Goal: Navigation & Orientation: Find specific page/section

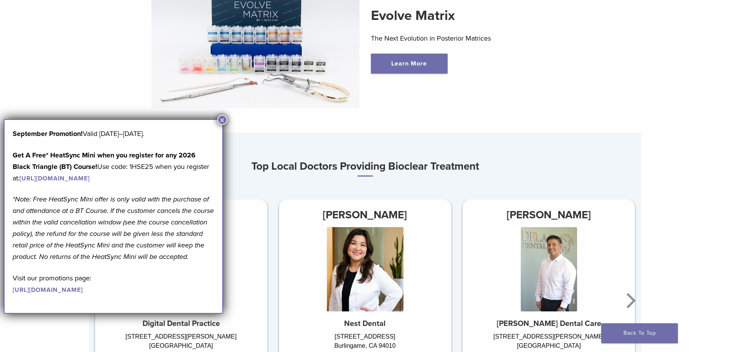
scroll to position [383, 0]
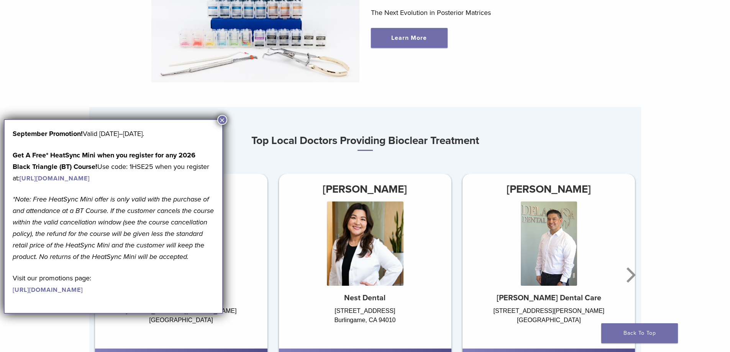
click at [224, 122] on button "×" at bounding box center [222, 120] width 10 height 10
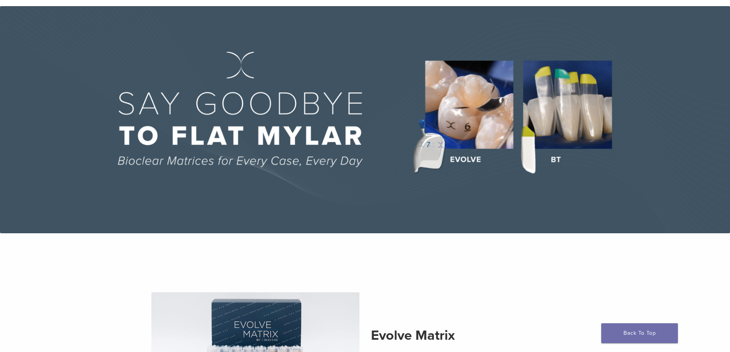
scroll to position [0, 0]
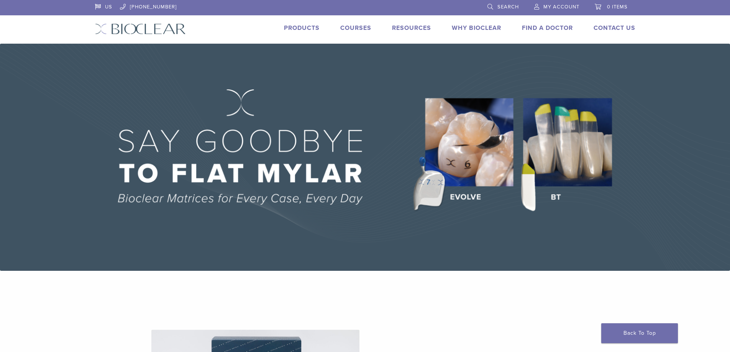
click at [304, 27] on link "Products" at bounding box center [302, 28] width 36 height 8
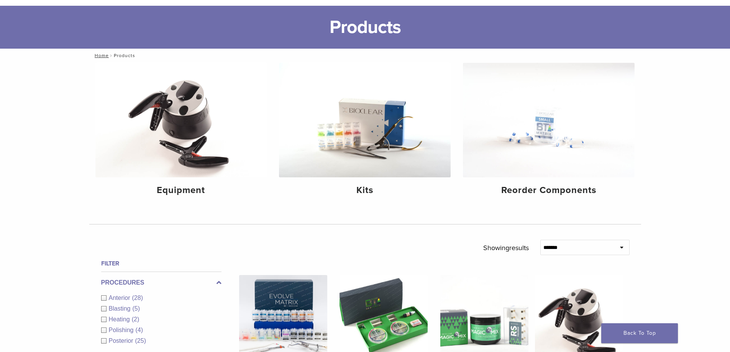
scroll to position [77, 0]
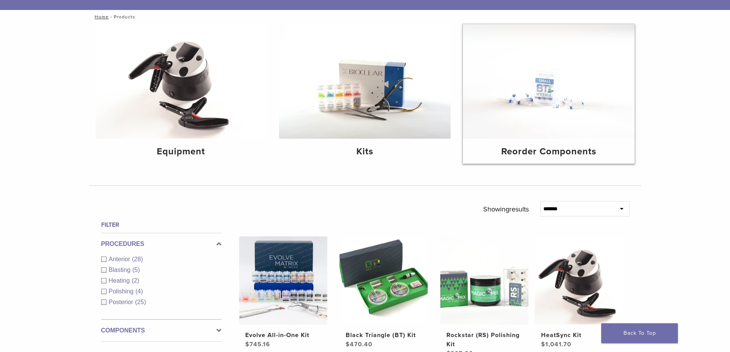
click at [556, 90] on img at bounding box center [549, 81] width 172 height 115
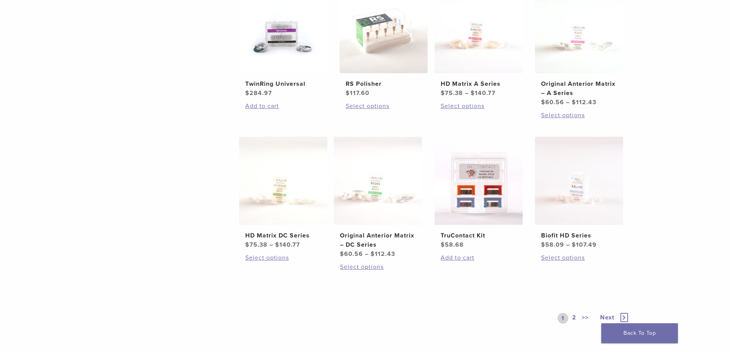
scroll to position [460, 0]
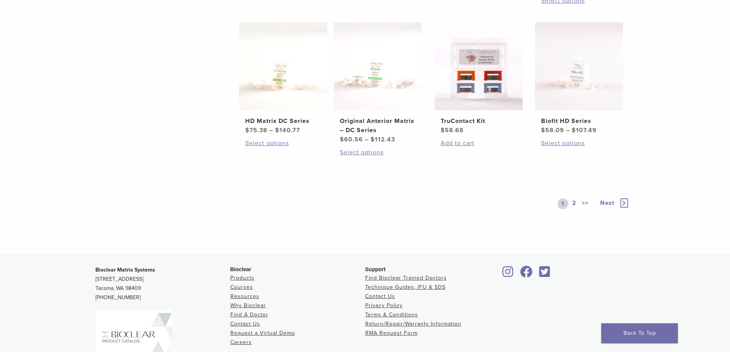
click at [622, 202] on icon at bounding box center [625, 203] width 8 height 9
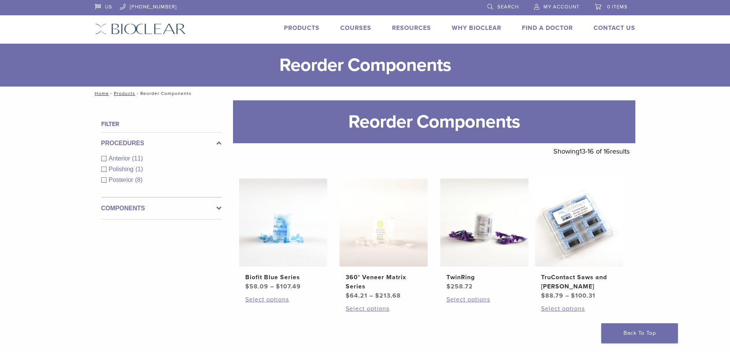
click at [120, 158] on span "Anterior" at bounding box center [120, 158] width 23 height 7
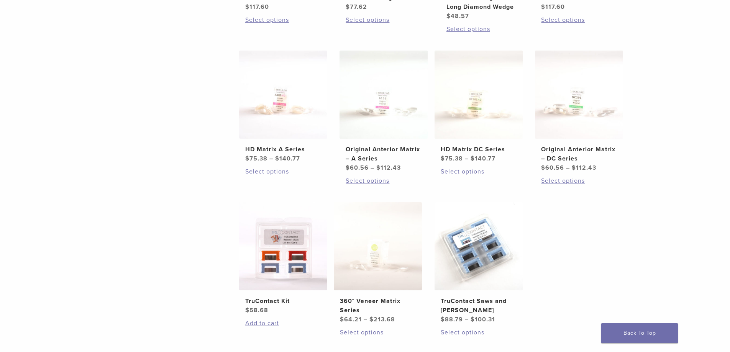
scroll to position [268, 0]
